Goal: Navigation & Orientation: Find specific page/section

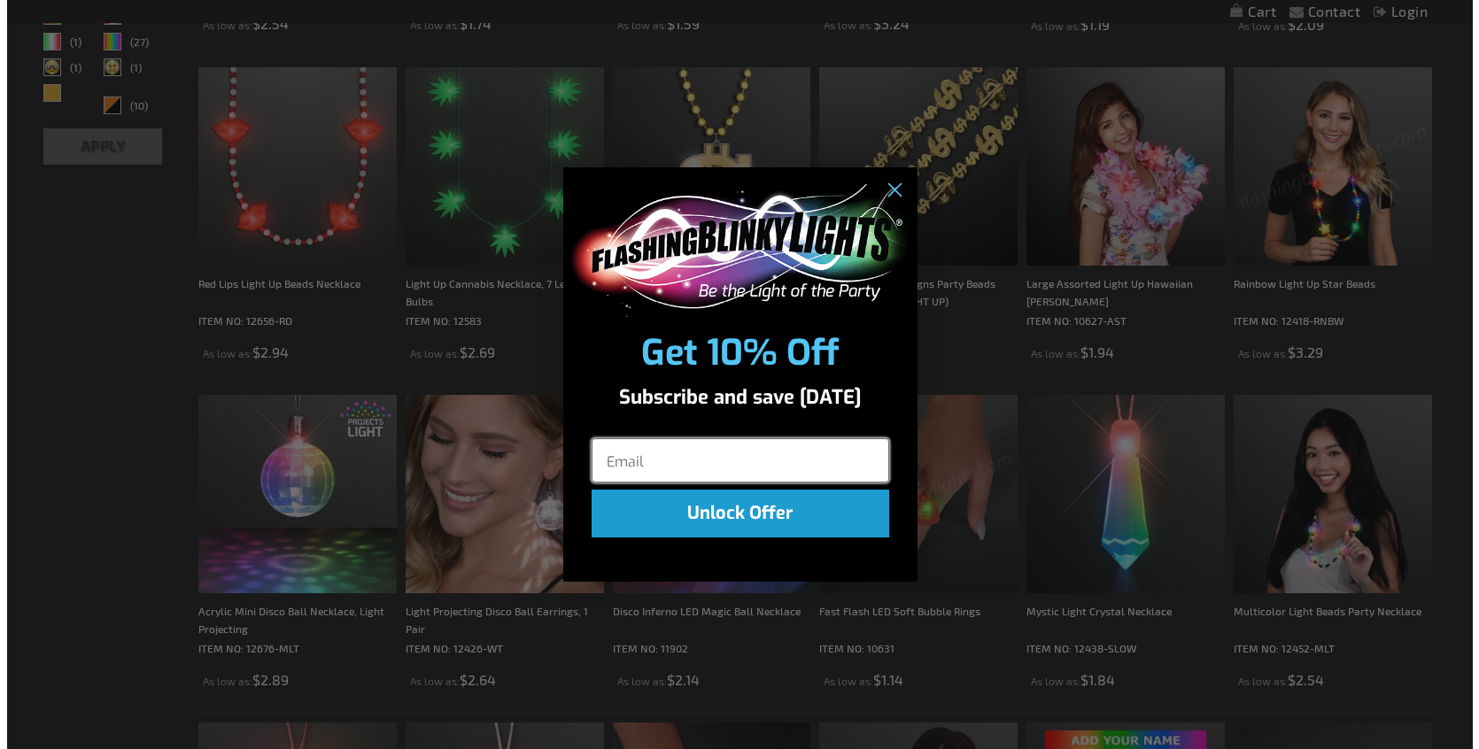
scroll to position [802, 0]
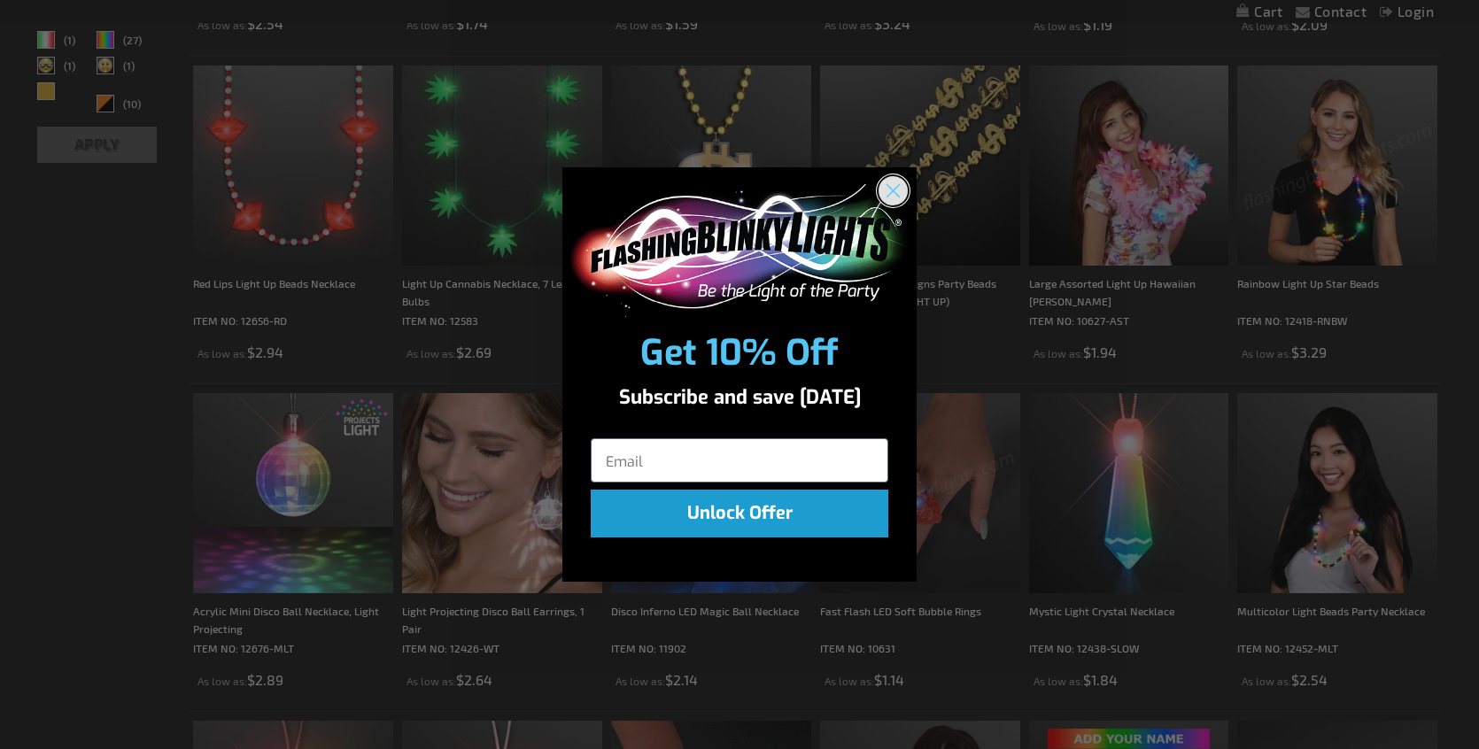
click at [892, 192] on icon "Close dialog" at bounding box center [893, 190] width 31 height 31
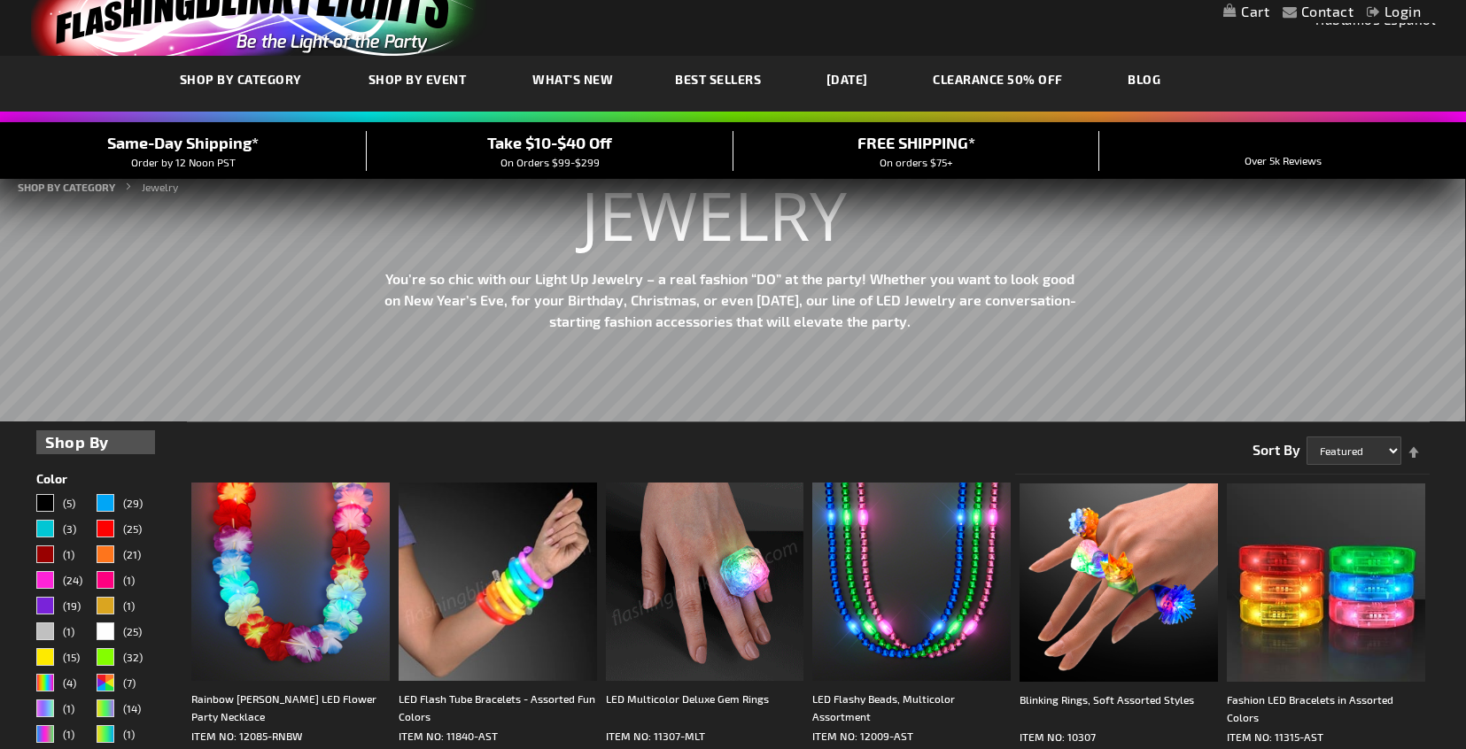
scroll to position [0, 0]
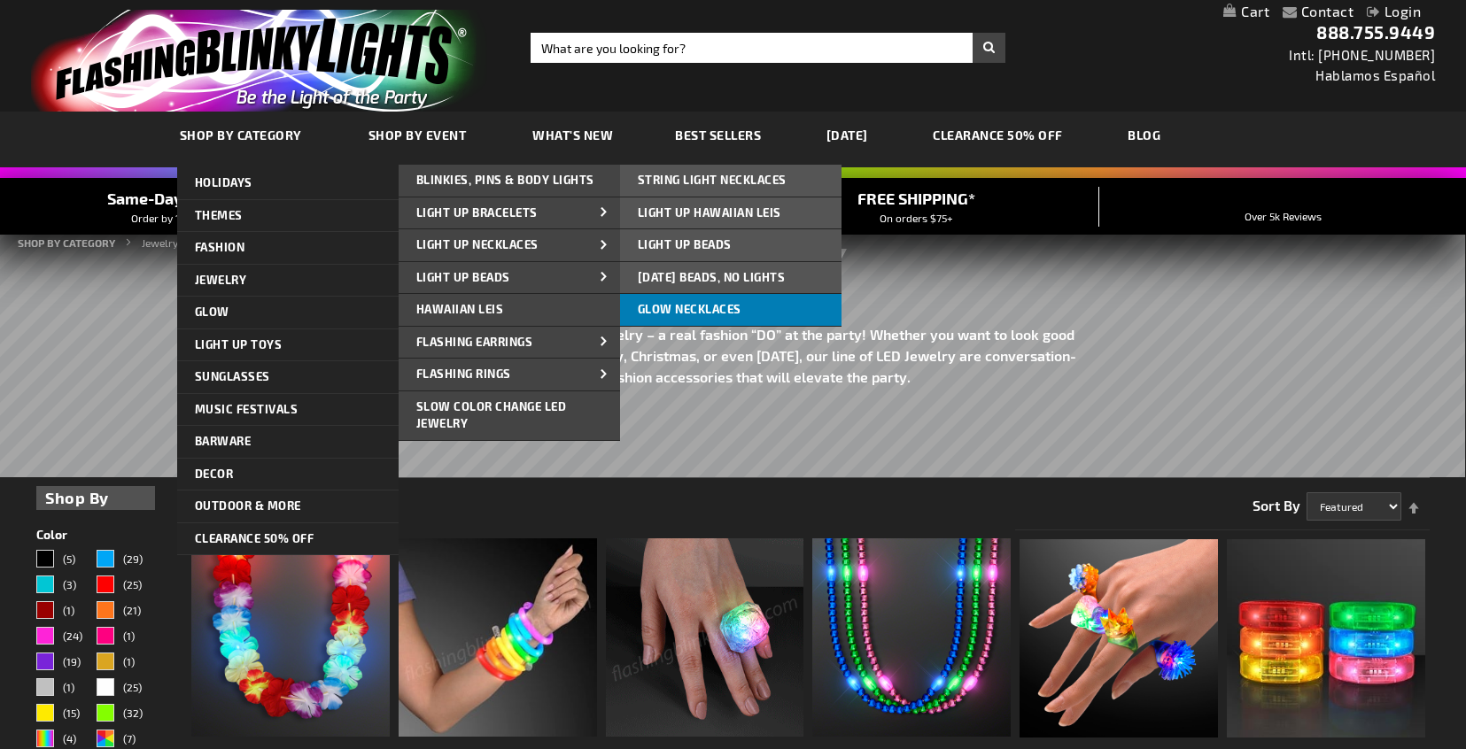
click at [724, 304] on span "Glow Necklaces" at bounding box center [690, 309] width 104 height 14
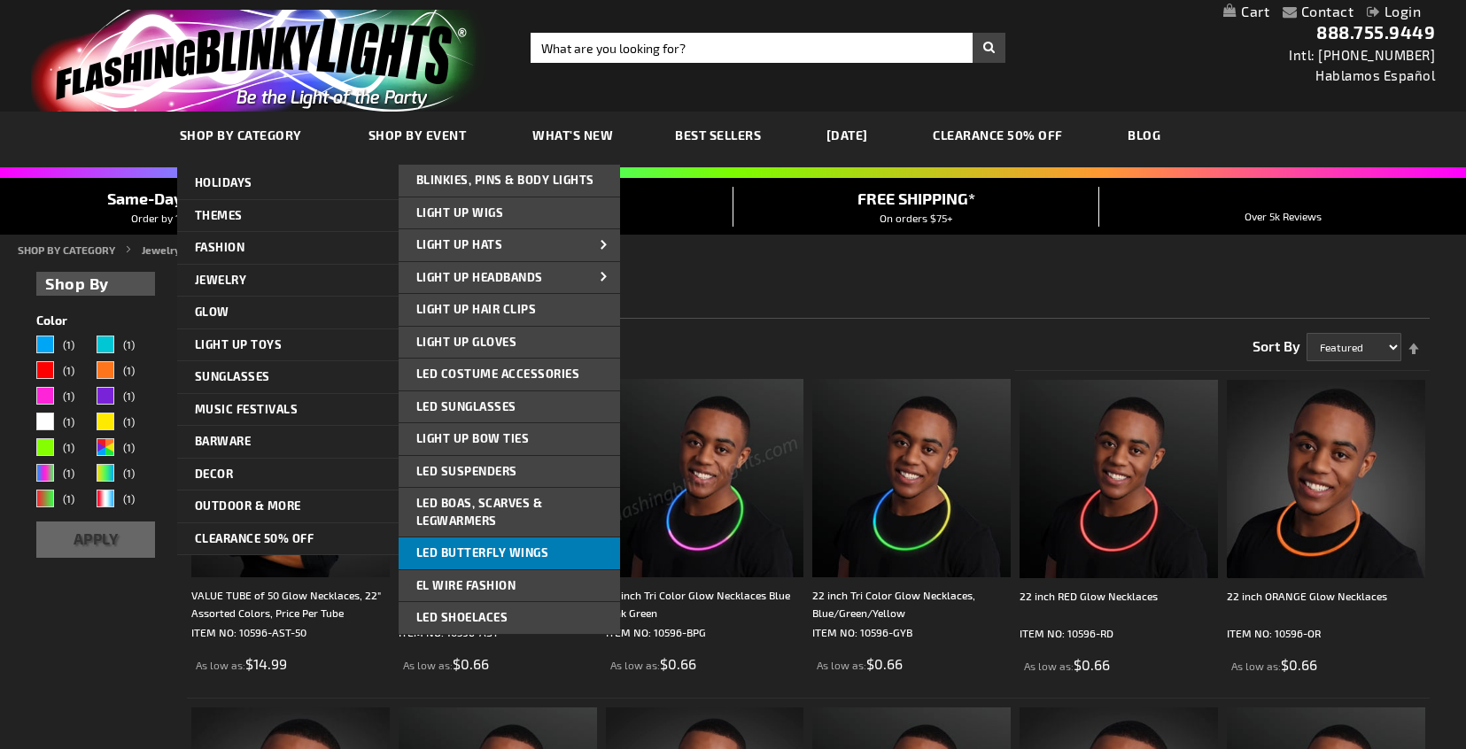
click at [496, 544] on link "LED Butterfly Wings" at bounding box center [509, 554] width 221 height 32
